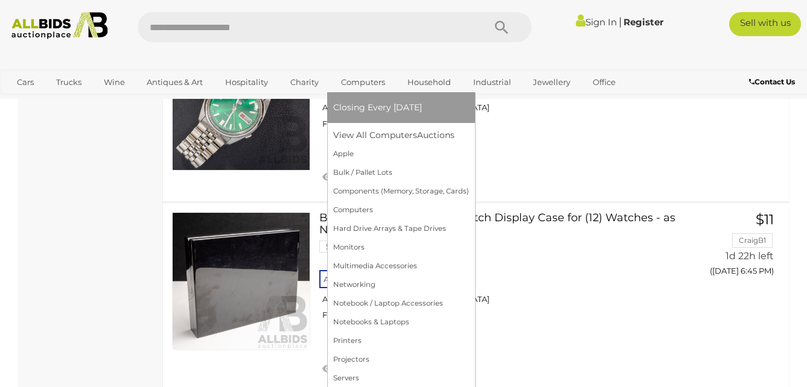
scroll to position [4492, 0]
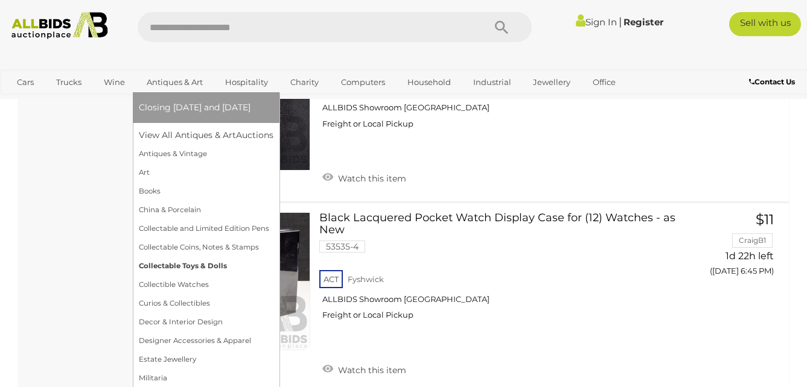
click at [200, 267] on link "Collectable Toys & Dolls" at bounding box center [206, 266] width 135 height 19
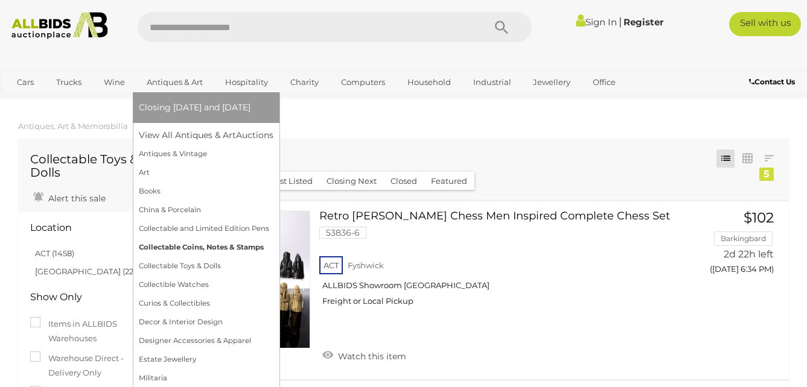
click at [205, 246] on link "Collectable Coins, Notes & Stamps" at bounding box center [206, 247] width 135 height 19
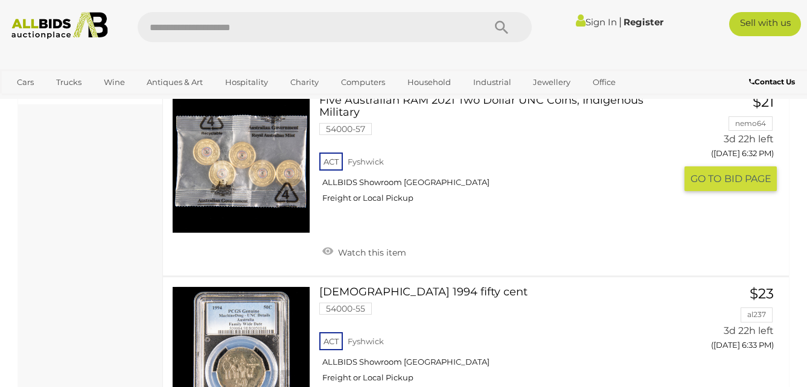
scroll to position [603, 0]
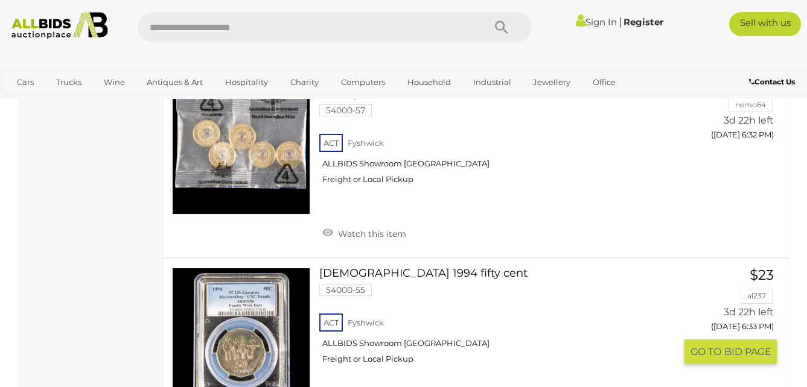
click at [430, 268] on link "Australian 1994 fifty cent 54000-55 ACT Fyshwick ALLBIDS Showroom Fyshwick" at bounding box center [501, 321] width 347 height 106
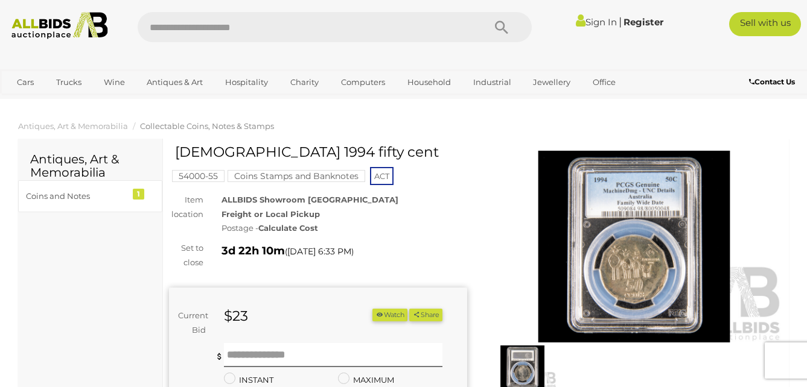
click at [608, 232] on img at bounding box center [634, 247] width 298 height 192
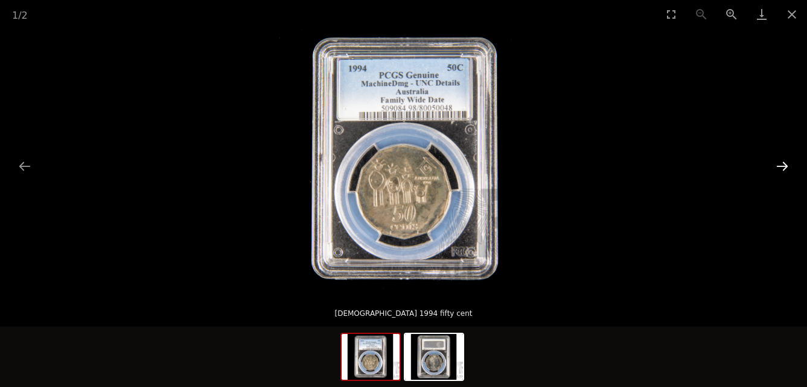
click at [772, 165] on button "Next slide" at bounding box center [781, 166] width 25 height 24
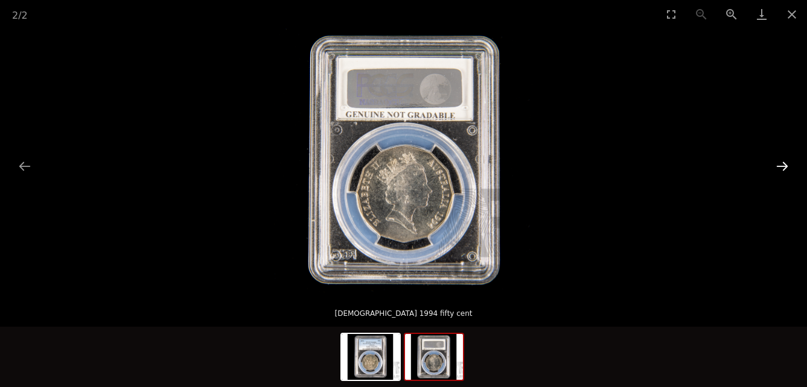
click at [772, 165] on button "Next slide" at bounding box center [781, 166] width 25 height 24
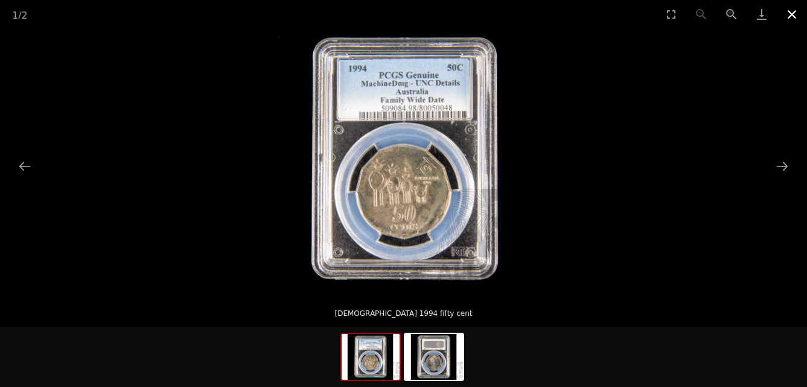
click at [787, 14] on button "Close gallery" at bounding box center [791, 14] width 30 height 28
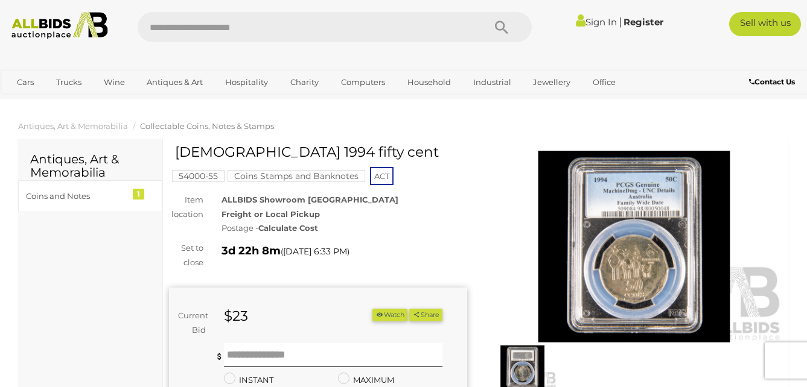
drag, startPoint x: 343, startPoint y: 157, endPoint x: 176, endPoint y: 155, distance: 167.1
click at [176, 155] on h1 "[DEMOGRAPHIC_DATA] 1994 fifty cent" at bounding box center [319, 152] width 289 height 15
copy h1 "[DEMOGRAPHIC_DATA] 1994 fifty cent"
click at [629, 197] on img at bounding box center [634, 247] width 298 height 192
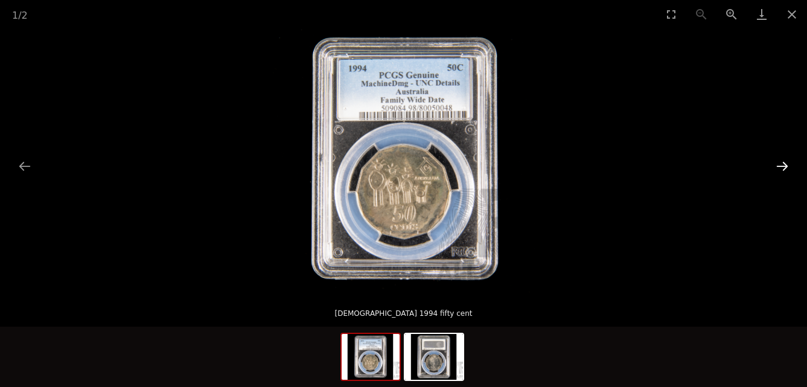
click at [782, 170] on button "Next slide" at bounding box center [781, 166] width 25 height 24
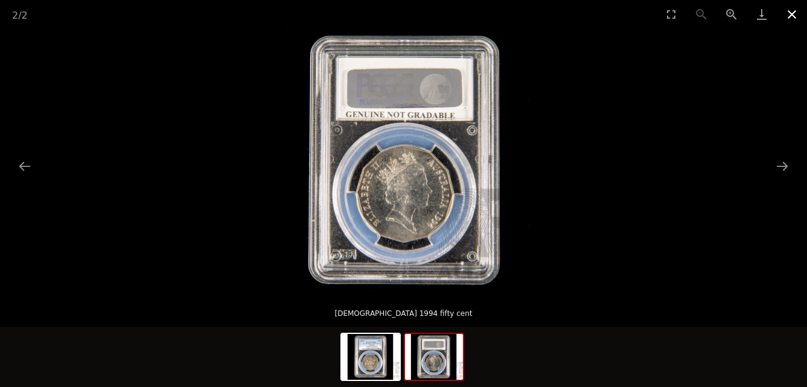
click at [791, 16] on button "Close gallery" at bounding box center [791, 14] width 30 height 28
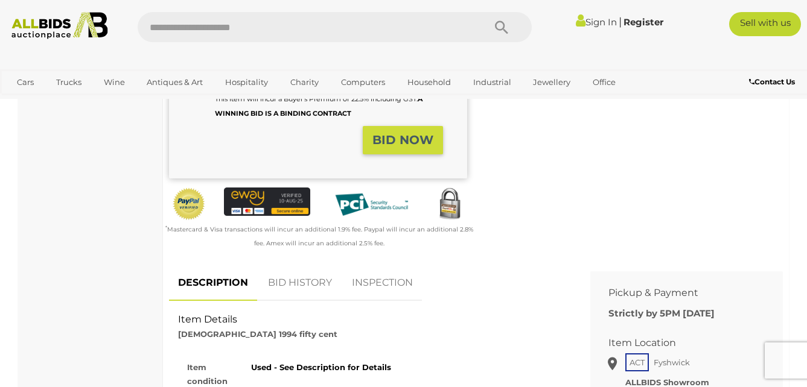
scroll to position [483, 0]
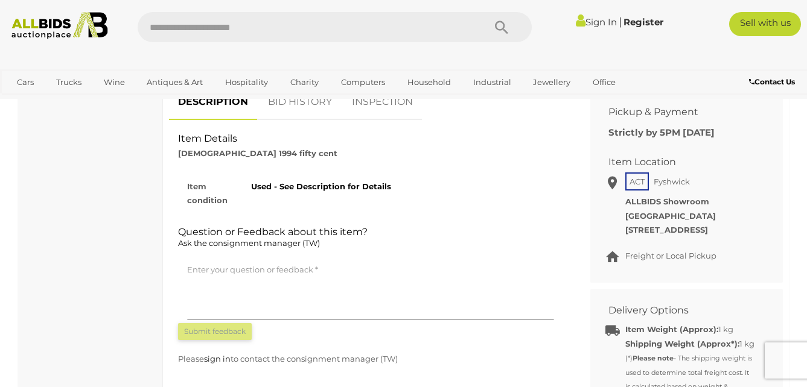
copy div "Item Details Australian 1994 fifty cent Item condition Used - See Description f…"
drag, startPoint x: 177, startPoint y: 137, endPoint x: 392, endPoint y: 192, distance: 221.7
click at [392, 132] on div "Item Details Australian 1994 fifty cent Item condition Used - See Description f…" at bounding box center [370, 132] width 403 height 0
click at [459, 243] on h2 "Question or Feedback about this item? Ask the consignment manager (TW)" at bounding box center [370, 239] width 385 height 24
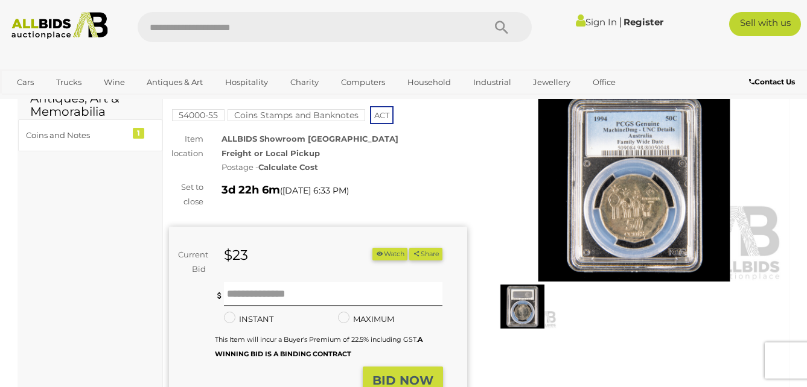
scroll to position [60, 0]
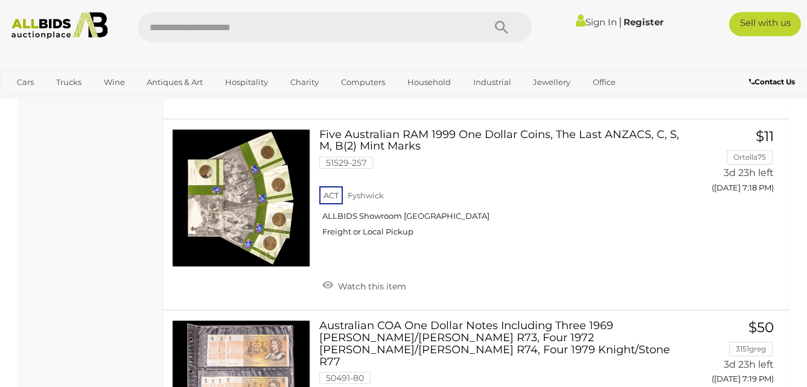
scroll to position [9414, 0]
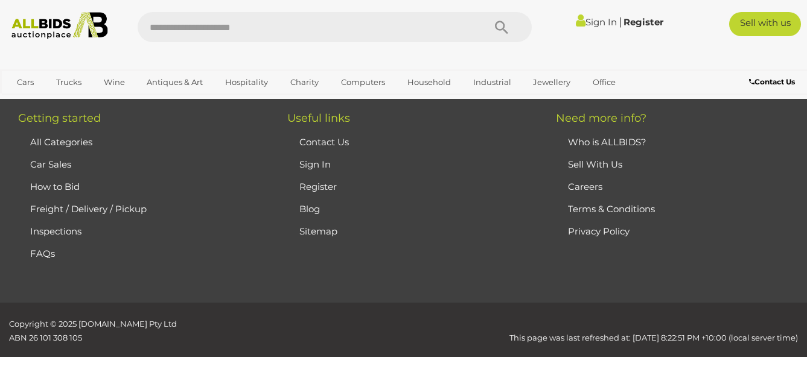
scroll to position [177, 0]
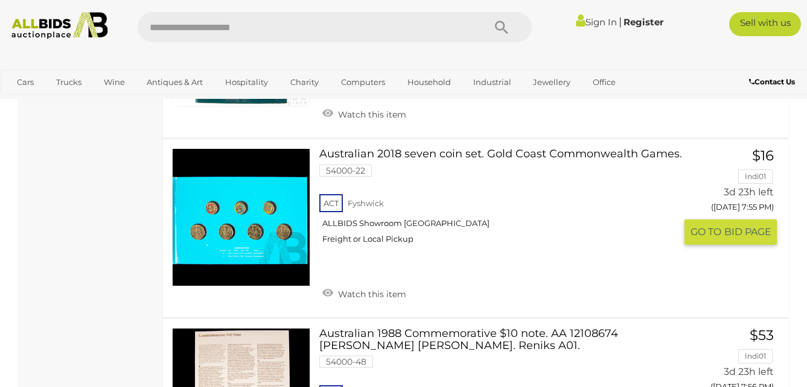
scroll to position [6873, 0]
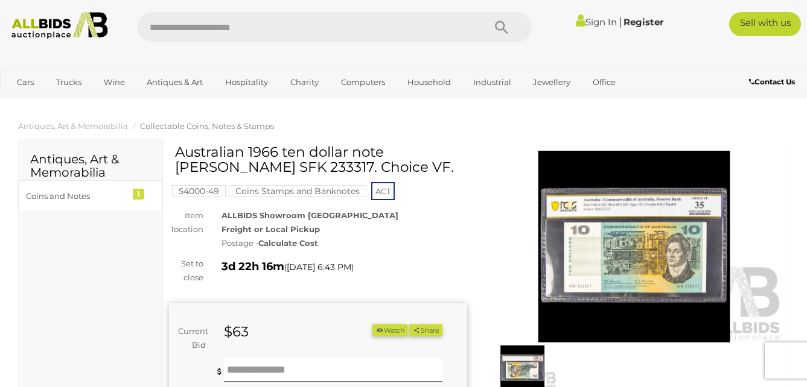
drag, startPoint x: 388, startPoint y: 167, endPoint x: 179, endPoint y: 153, distance: 209.8
click at [179, 153] on h1 "Australian 1966 ten dollar note Coombs Randall SFK 233317. Choice VF." at bounding box center [319, 160] width 289 height 31
copy h1 "Australian 1966 ten dollar note Coombs Randall SFK 233317. Choice VF."
click at [649, 255] on img at bounding box center [634, 247] width 298 height 192
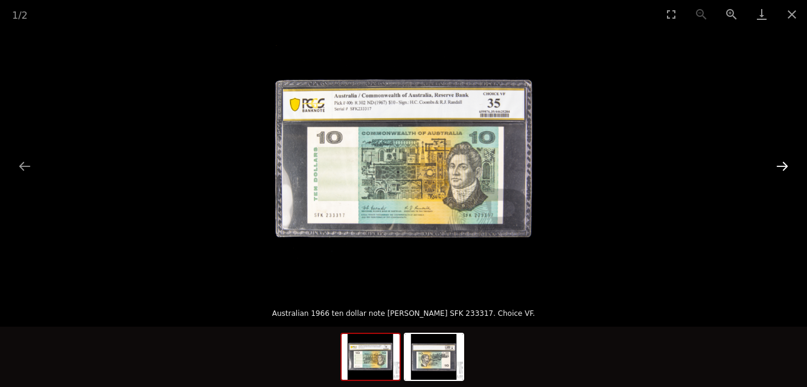
click at [779, 162] on button "Next slide" at bounding box center [781, 166] width 25 height 24
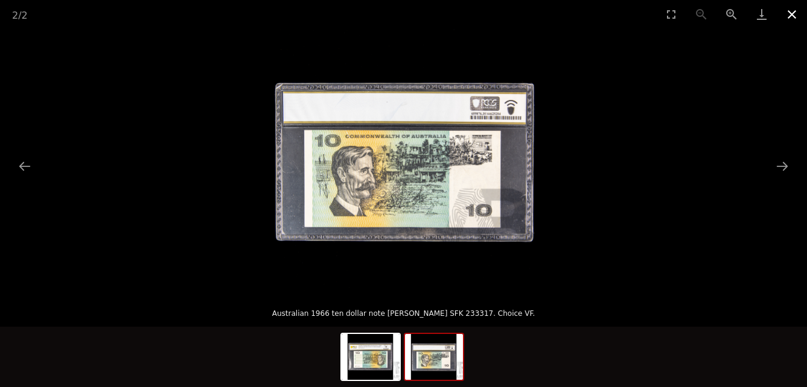
click at [799, 16] on button "Close gallery" at bounding box center [791, 14] width 30 height 28
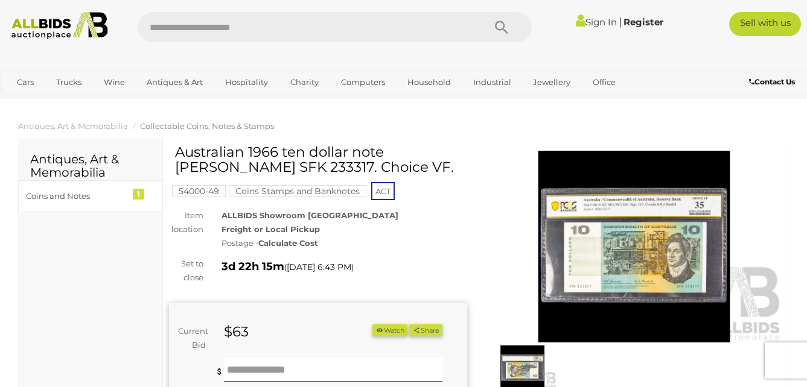
drag, startPoint x: 328, startPoint y: 153, endPoint x: 438, endPoint y: 151, distance: 110.4
click at [438, 151] on h1 "Australian 1966 ten dollar note [PERSON_NAME] SFK 233317. Choice VF." at bounding box center [319, 160] width 289 height 31
click at [363, 162] on h1 "Australian 1966 ten dollar note [PERSON_NAME] SFK 233317. Choice VF." at bounding box center [319, 160] width 289 height 31
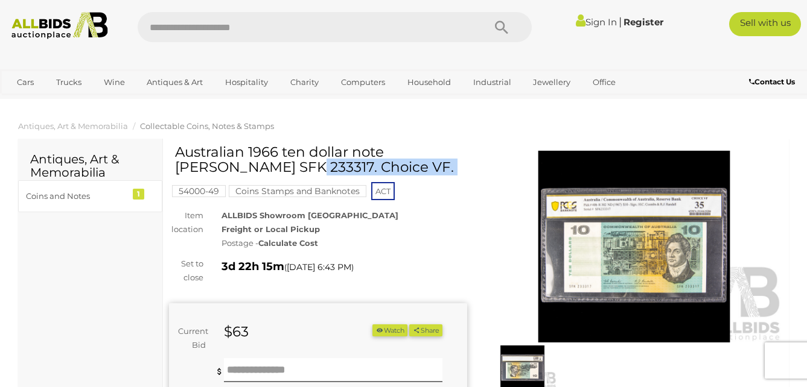
copy div "Australian 1966 ten dollar note [PERSON_NAME] SFK 233317. Choice VF."
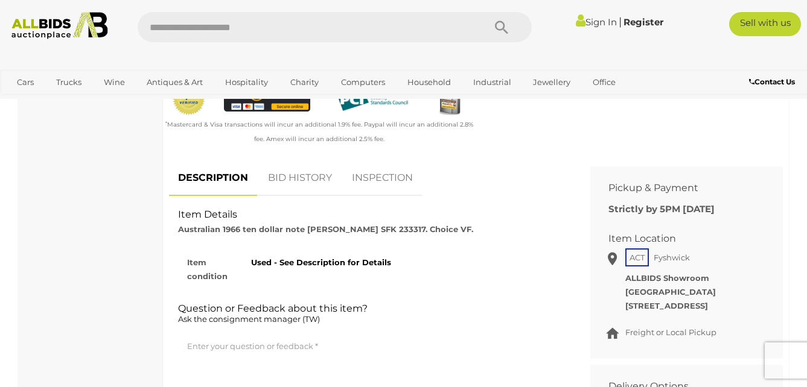
scroll to position [422, 0]
drag, startPoint x: 176, startPoint y: 213, endPoint x: 391, endPoint y: 258, distance: 219.4
click at [391, 208] on div "Item Details Australian 1966 ten dollar note Coombs Randall SFK 233317. Choice …" at bounding box center [370, 208] width 403 height 0
copy div "Item Details Australian 1966 ten dollar note Coombs Randall SFK 233317. Choice …"
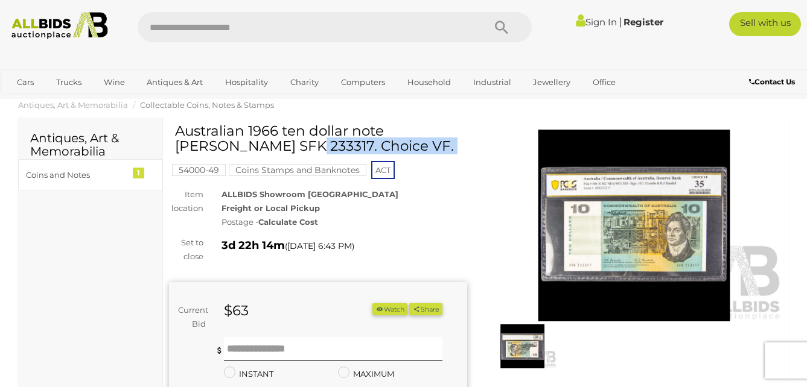
scroll to position [0, 0]
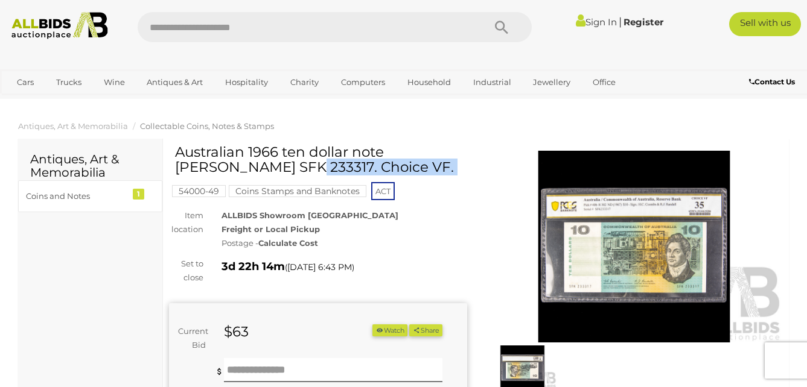
click at [621, 244] on img at bounding box center [634, 247] width 298 height 192
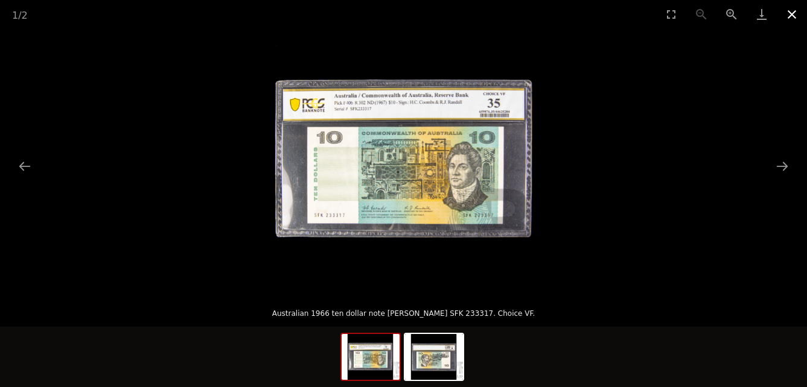
click at [790, 13] on button "Close gallery" at bounding box center [791, 14] width 30 height 28
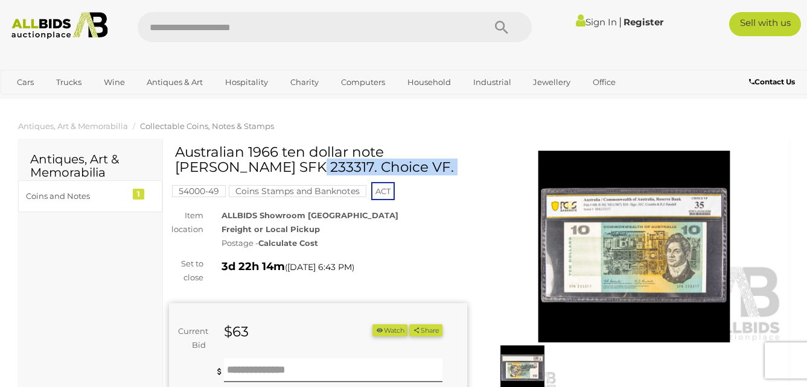
click at [384, 331] on button "Watch" at bounding box center [389, 331] width 35 height 13
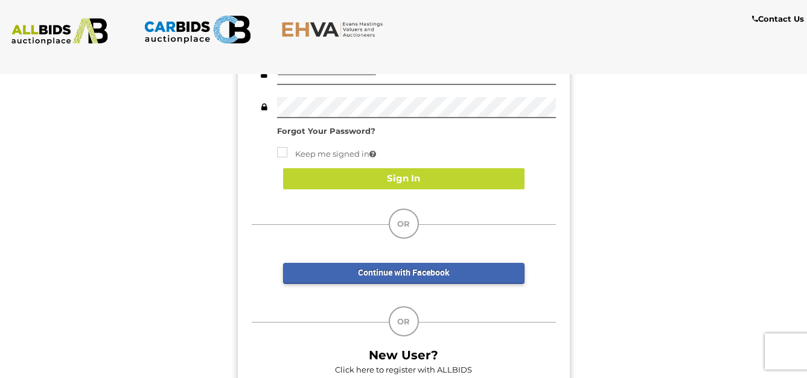
scroll to position [121, 0]
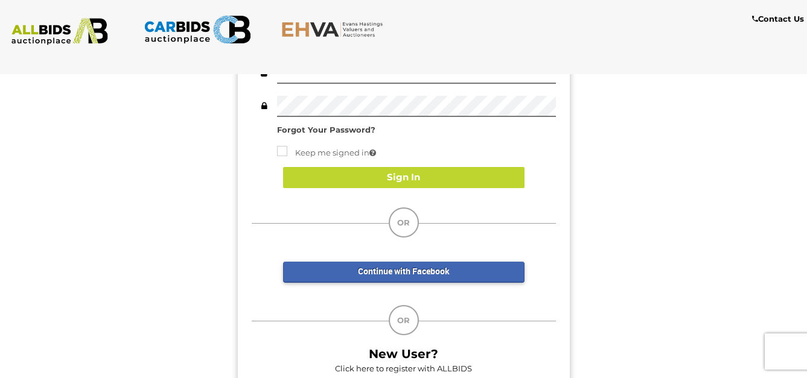
click at [368, 259] on div "Continue with Facebook" at bounding box center [403, 266] width 241 height 33
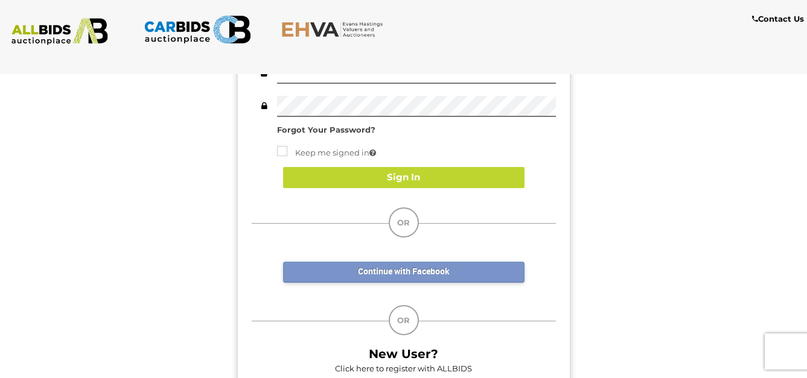
click at [370, 268] on link "Continue with Facebook" at bounding box center [403, 272] width 241 height 21
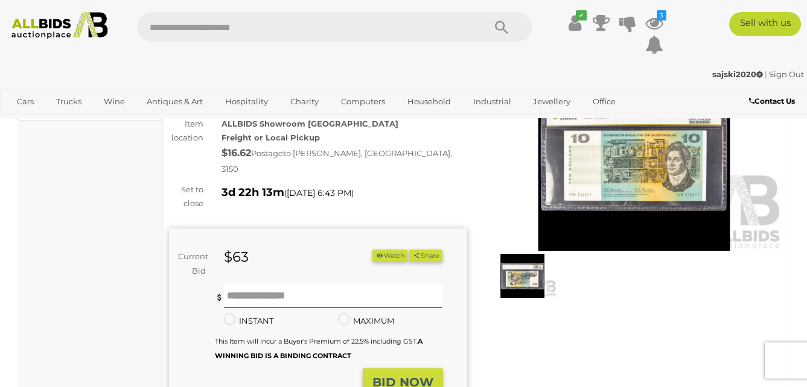
scroll to position [121, 0]
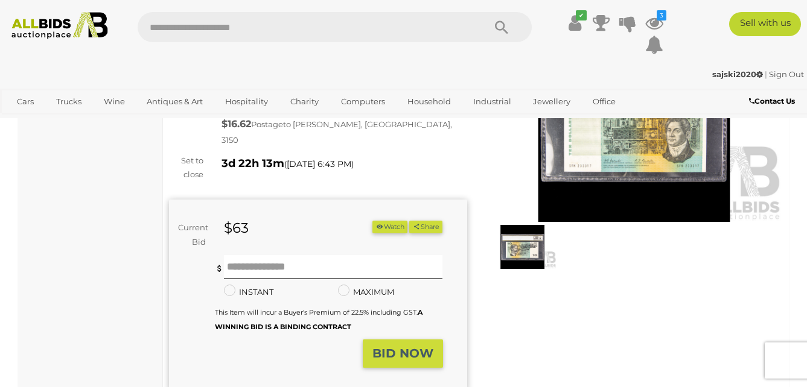
click at [397, 221] on button "Watch" at bounding box center [389, 227] width 35 height 13
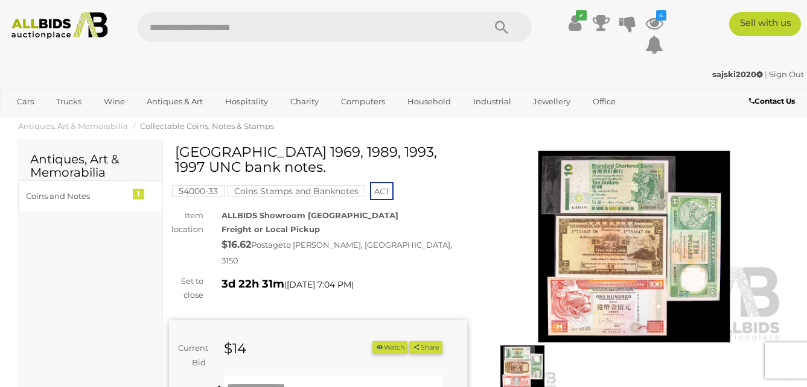
click at [595, 201] on img at bounding box center [634, 247] width 298 height 192
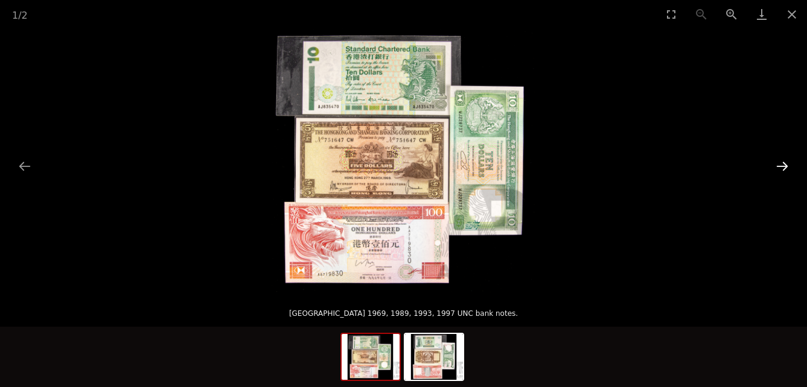
click at [778, 167] on button "Next slide" at bounding box center [781, 166] width 25 height 24
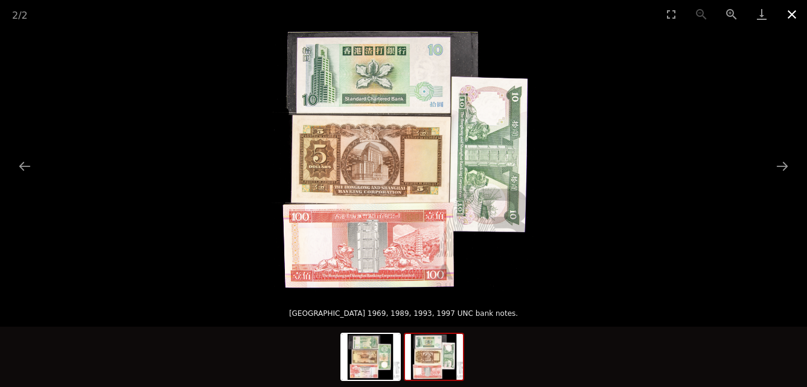
click at [791, 18] on button "Close gallery" at bounding box center [791, 14] width 30 height 28
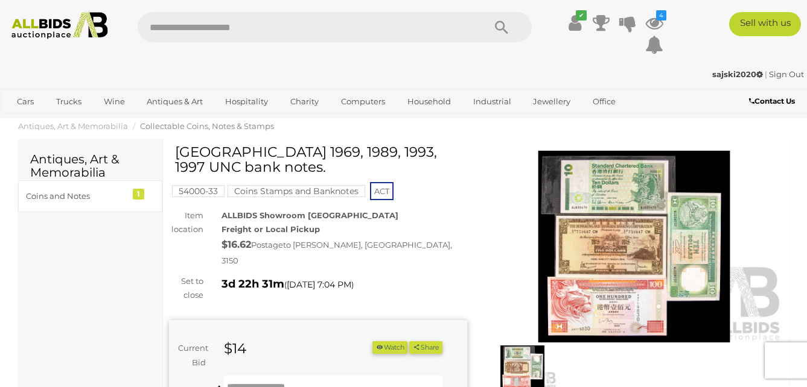
drag, startPoint x: 256, startPoint y: 167, endPoint x: 177, endPoint y: 152, distance: 81.1
click at [177, 152] on h1 "Hong Kong 1969, 1989, 1993, 1997 UNC bank notes." at bounding box center [319, 160] width 289 height 31
drag, startPoint x: 177, startPoint y: 152, endPoint x: 190, endPoint y: 152, distance: 13.3
copy h1 "Hong Kong 1969, 1989, 1993, 1997 UNC bank notes."
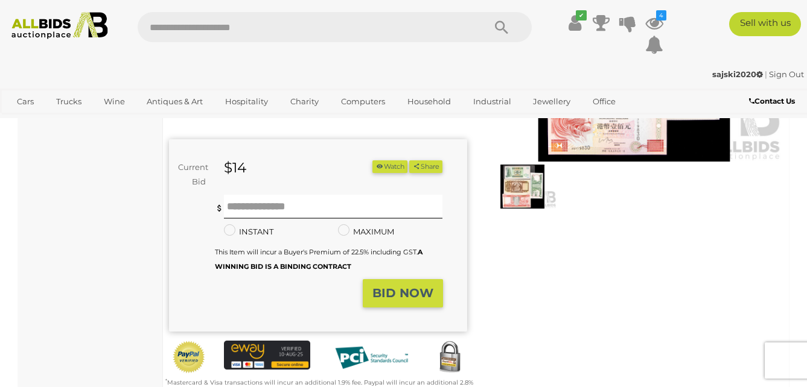
scroll to position [362, 0]
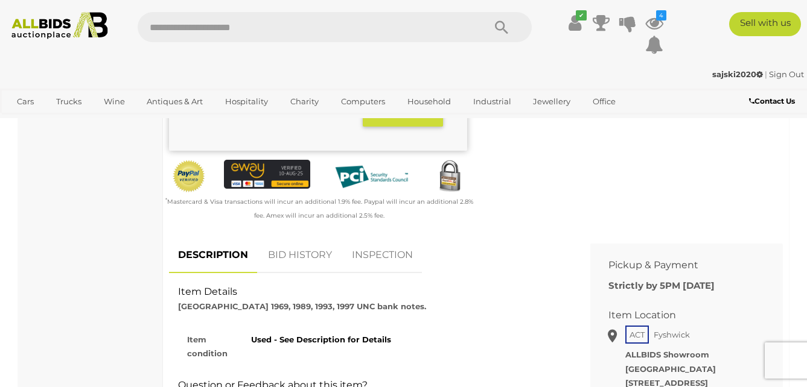
drag, startPoint x: 179, startPoint y: 275, endPoint x: 399, endPoint y: 329, distance: 226.7
click at [399, 285] on div "Item Details Hong Kong 1969, 1989, 1993, 1997 UNC bank notes. Item condition Us…" at bounding box center [370, 285] width 403 height 0
copy div "Item Details Hong Kong 1969, 1989, 1993, 1997 UNC bank notes. Item condition Us…"
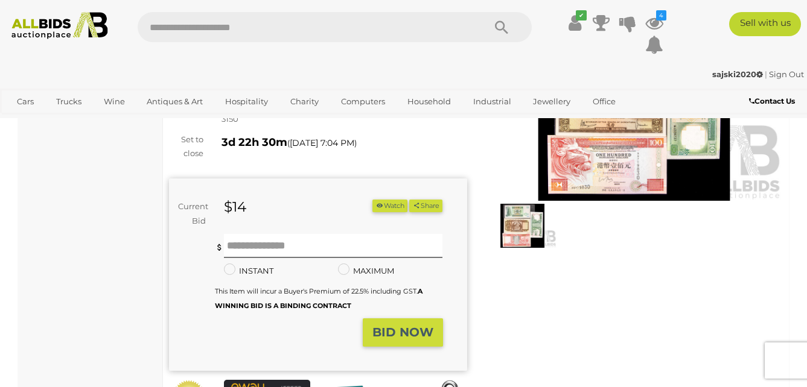
scroll to position [121, 0]
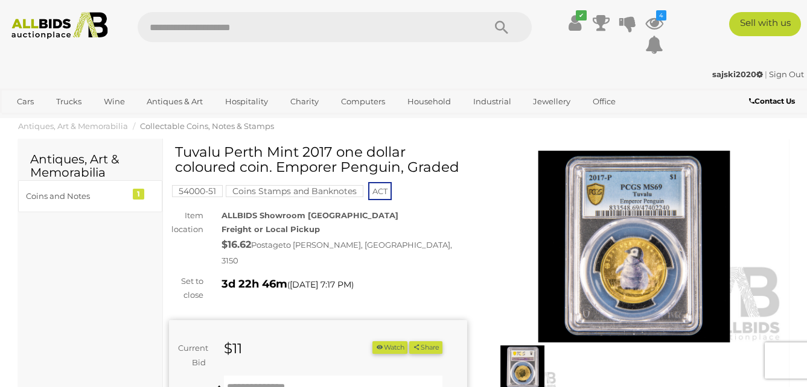
drag, startPoint x: 176, startPoint y: 152, endPoint x: 457, endPoint y: 160, distance: 281.9
click at [457, 160] on h1 "Tuvalu Perth Mint 2017 one dollar coloured coin. Emporer Penguin, Graded" at bounding box center [319, 160] width 289 height 31
drag, startPoint x: 457, startPoint y: 160, endPoint x: 396, endPoint y: 156, distance: 61.1
copy h1 "Tuvalu Perth Mint 2017 one dollar coloured coin. Emporer Penguin, Graded"
click at [611, 226] on img at bounding box center [634, 247] width 298 height 192
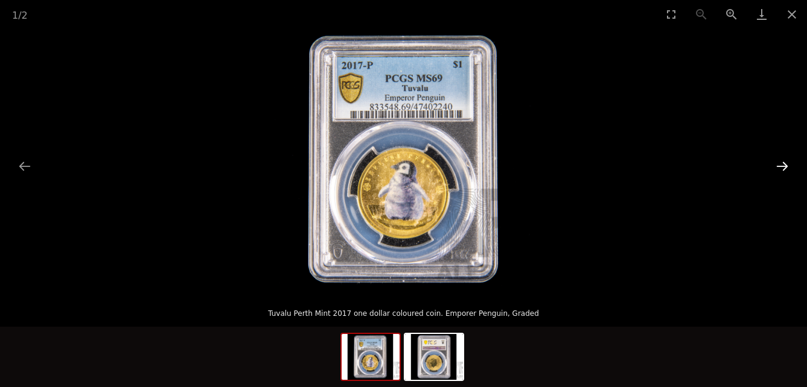
click at [783, 165] on button "Next slide" at bounding box center [781, 166] width 25 height 24
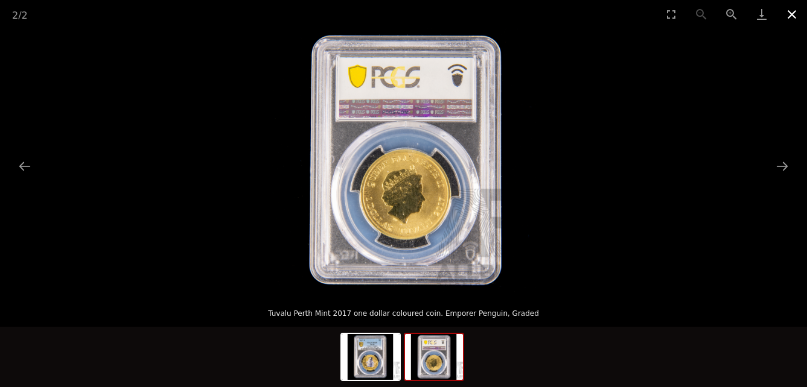
click at [798, 13] on button "Close gallery" at bounding box center [791, 14] width 30 height 28
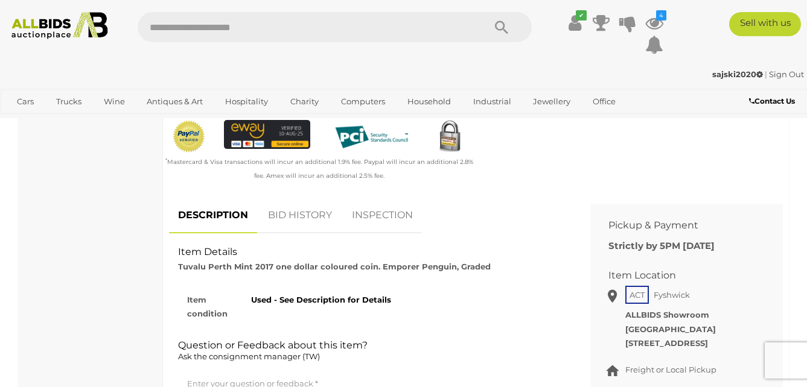
scroll to position [422, 0]
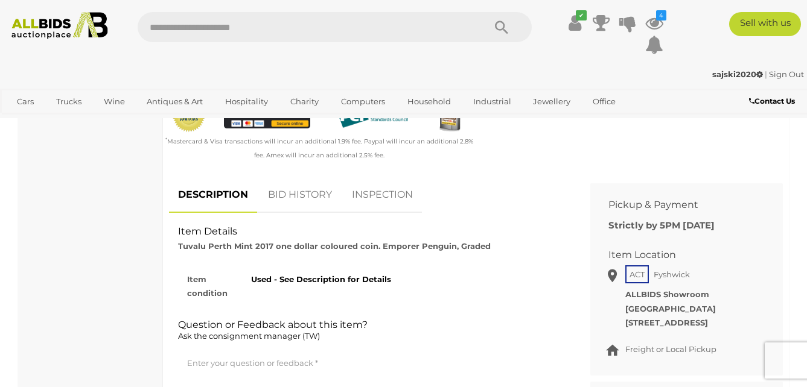
drag, startPoint x: 189, startPoint y: 217, endPoint x: 399, endPoint y: 266, distance: 215.6
click at [399, 225] on div "Item Details Tuvalu Perth Mint 2017 one dollar coloured coin. Emporer Penguin, …" at bounding box center [370, 225] width 403 height 0
copy div "Item Details Tuvalu Perth Mint 2017 one dollar coloured coin. Emporer Penguin, …"
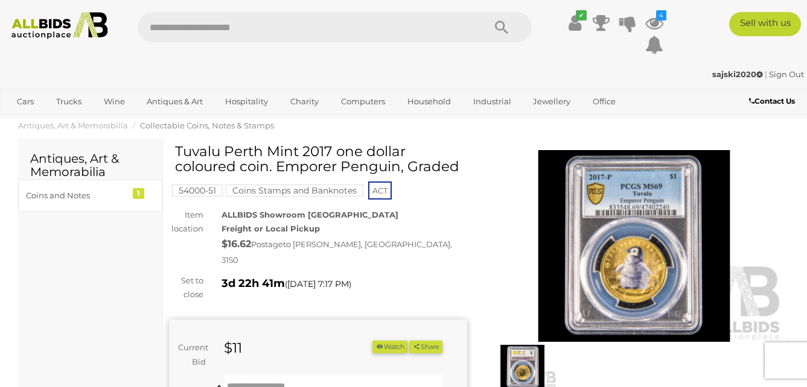
scroll to position [0, 0]
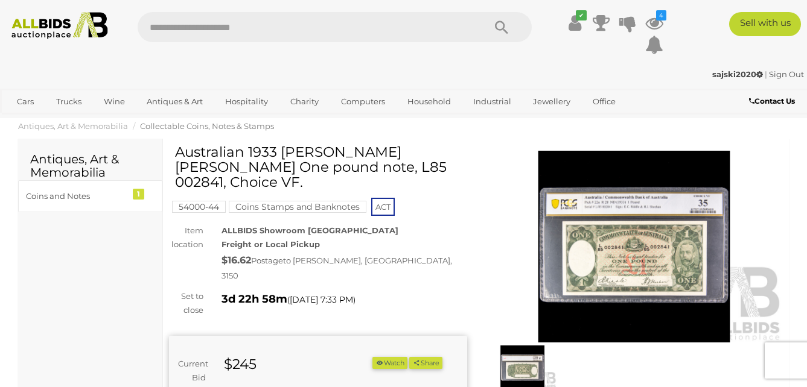
drag, startPoint x: 420, startPoint y: 168, endPoint x: 180, endPoint y: 148, distance: 241.5
click at [180, 148] on h1 "Australian 1933 [PERSON_NAME] [PERSON_NAME] One pound note, L85 002841, Choice …" at bounding box center [319, 168] width 289 height 46
drag, startPoint x: 180, startPoint y: 148, endPoint x: 191, endPoint y: 151, distance: 11.7
copy h1 "Australian 1933 [PERSON_NAME] [PERSON_NAME] One pound note, L85 002841, Choice …"
click at [614, 246] on img at bounding box center [634, 247] width 298 height 192
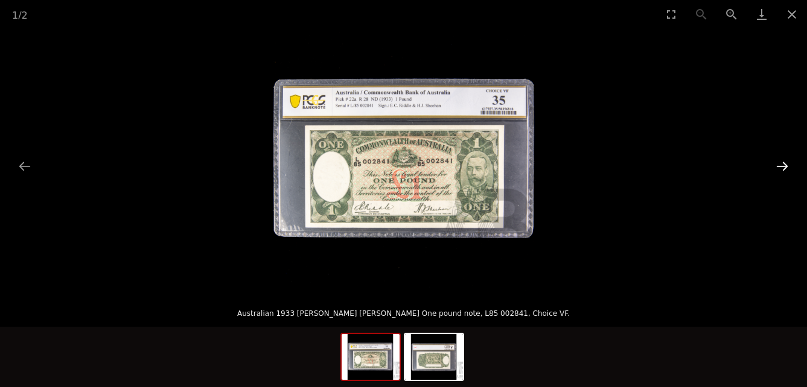
click at [781, 168] on button "Next slide" at bounding box center [781, 166] width 25 height 24
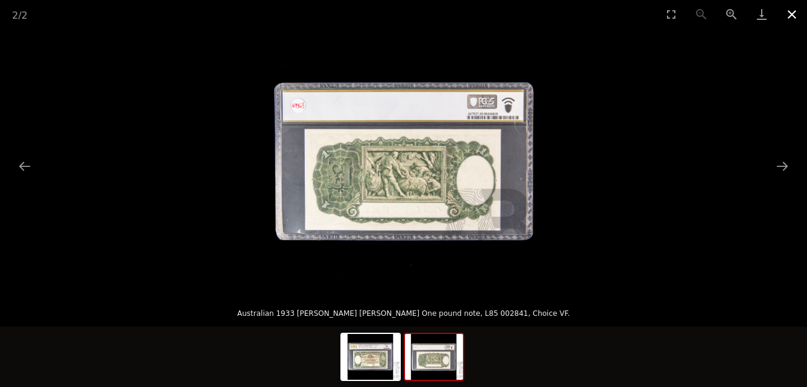
click at [796, 16] on button "Close gallery" at bounding box center [791, 14] width 30 height 28
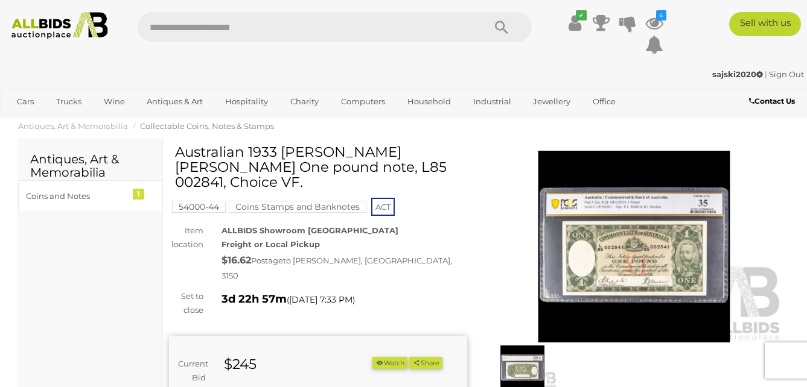
click at [421, 259] on div "Australian 1933 [PERSON_NAME] [PERSON_NAME] One pound note, L85 002841, Choice …" at bounding box center [318, 372] width 298 height 455
